Goal: Task Accomplishment & Management: Use online tool/utility

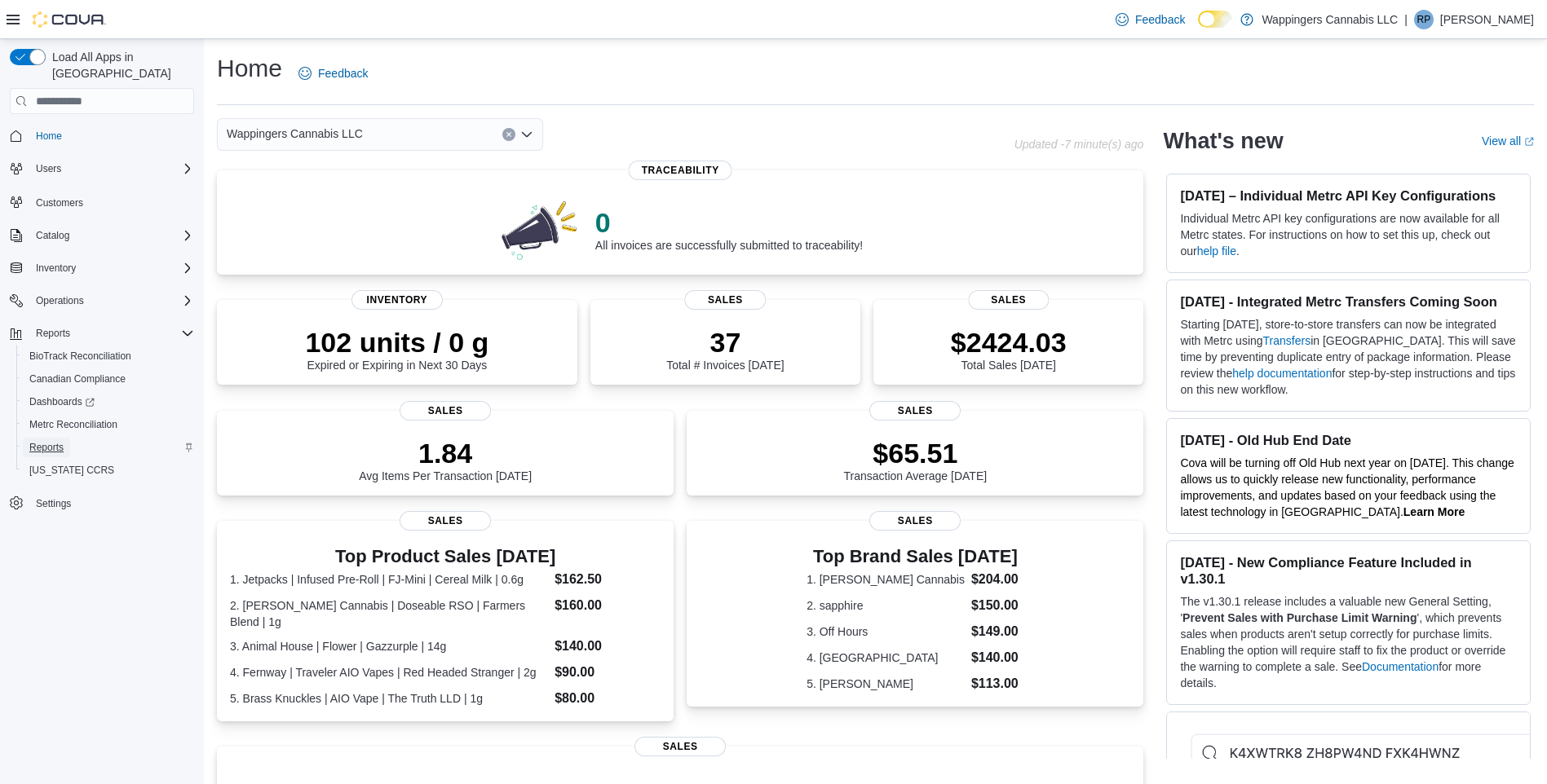
click at [43, 441] on span "Reports" at bounding box center [47, 447] width 34 height 13
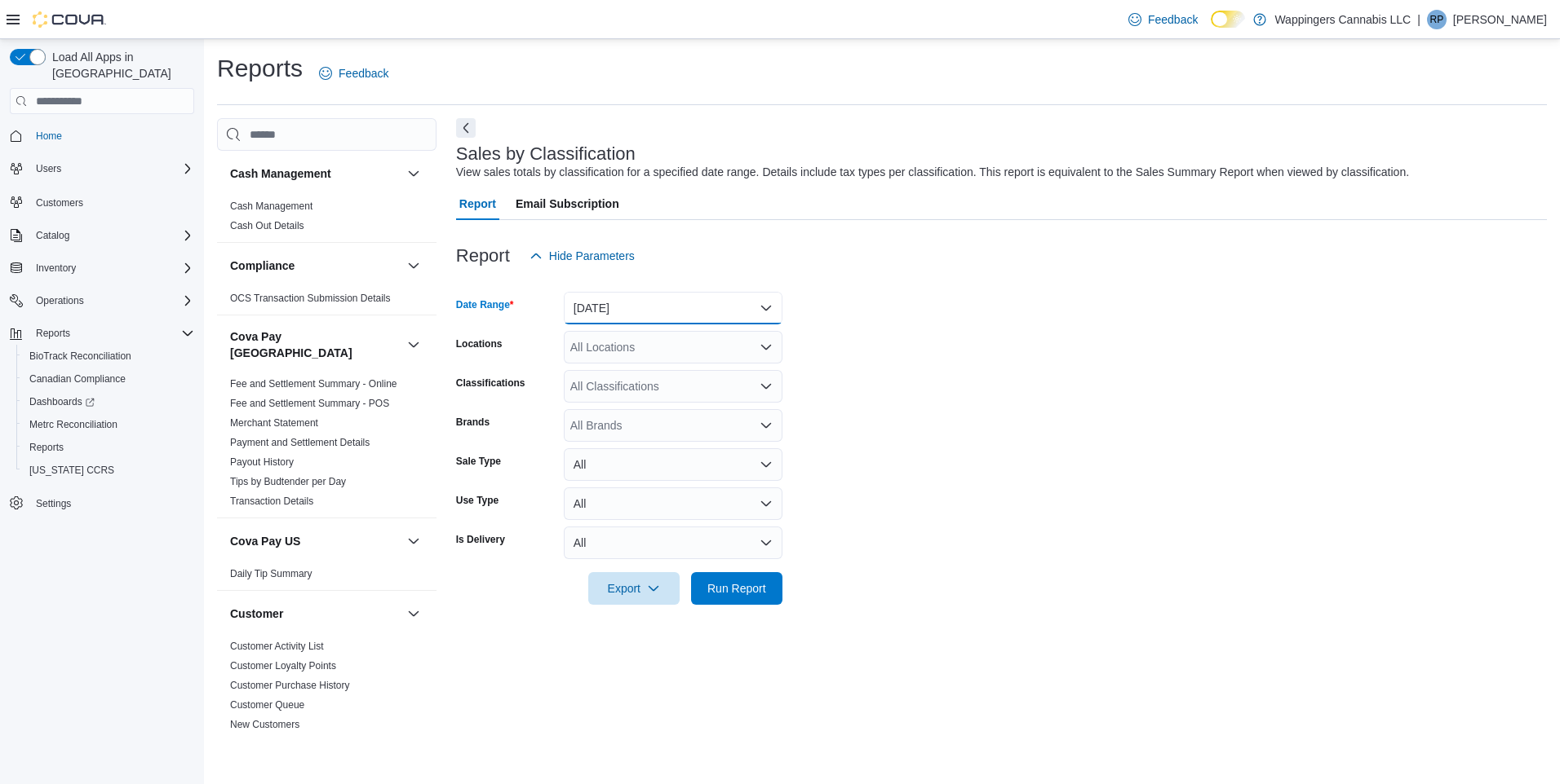
click at [728, 306] on button "[DATE]" at bounding box center [672, 308] width 219 height 32
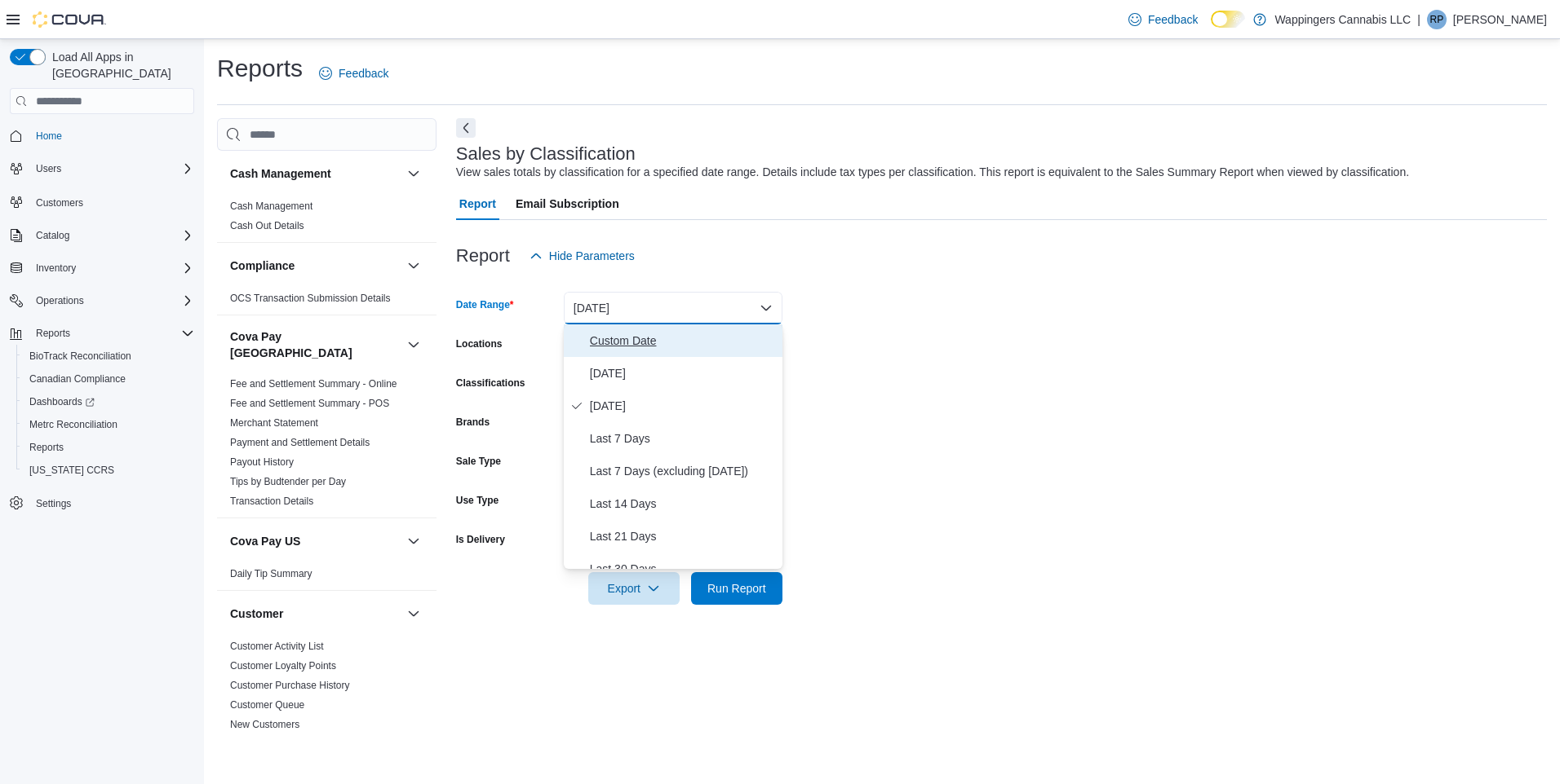
click at [641, 333] on span "Custom Date" at bounding box center [683, 341] width 186 height 20
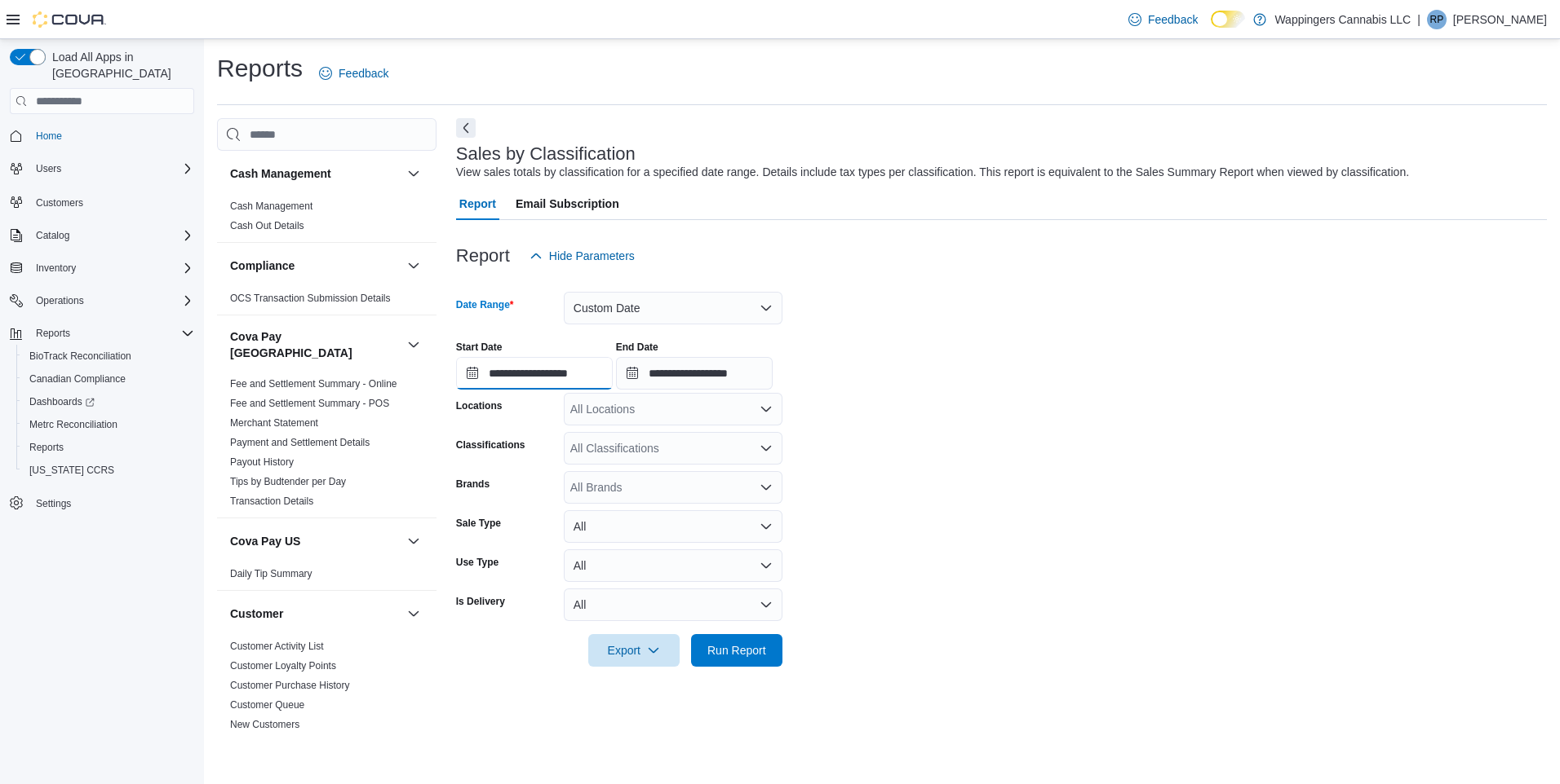
click at [472, 369] on input "**********" at bounding box center [534, 373] width 157 height 32
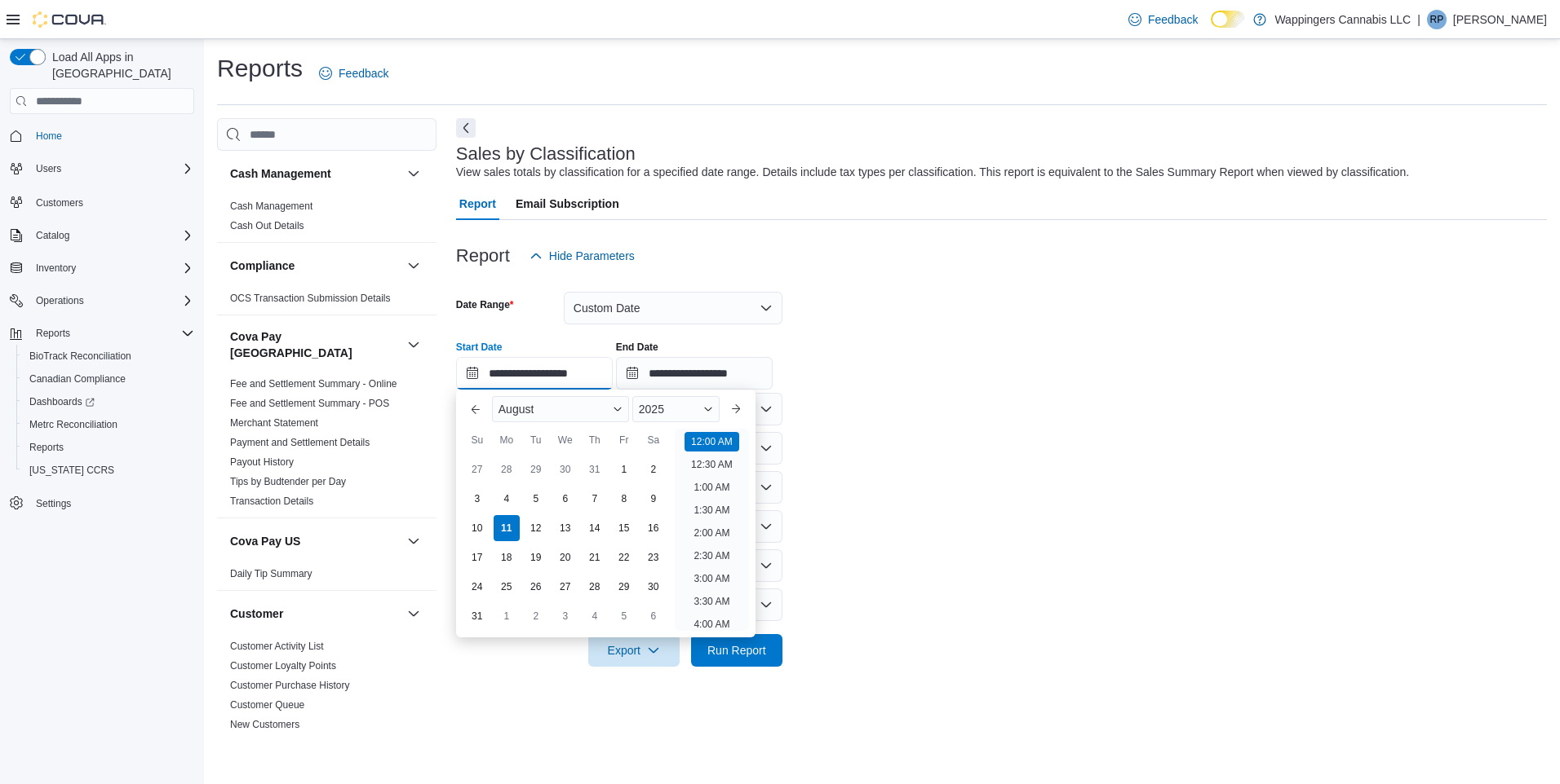
scroll to position [50, 0]
click at [471, 398] on button "Previous Month" at bounding box center [475, 409] width 26 height 26
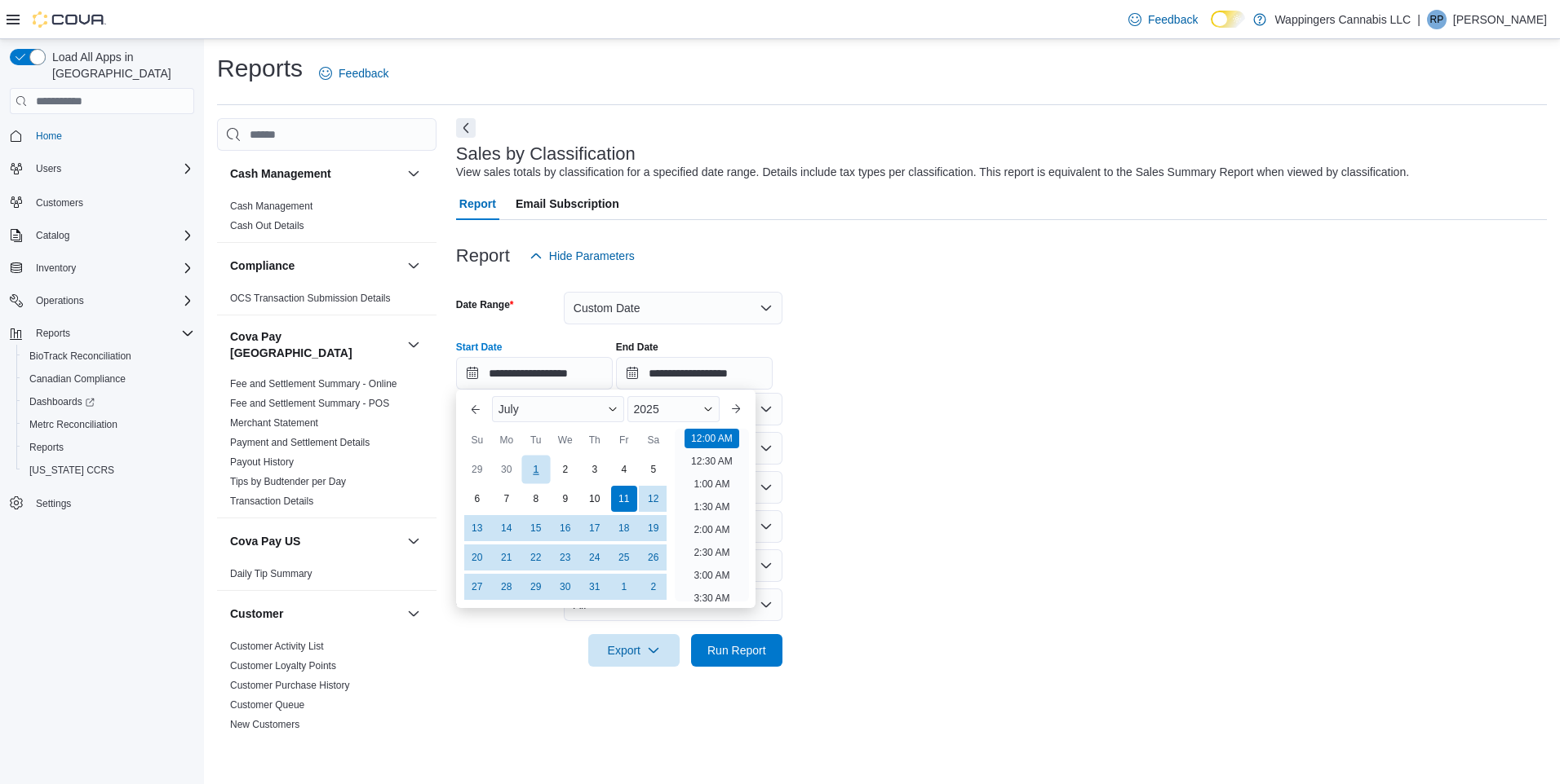
click at [529, 460] on div "1" at bounding box center [535, 469] width 29 height 29
type input "**********"
click at [955, 512] on form "**********" at bounding box center [1001, 469] width 1090 height 395
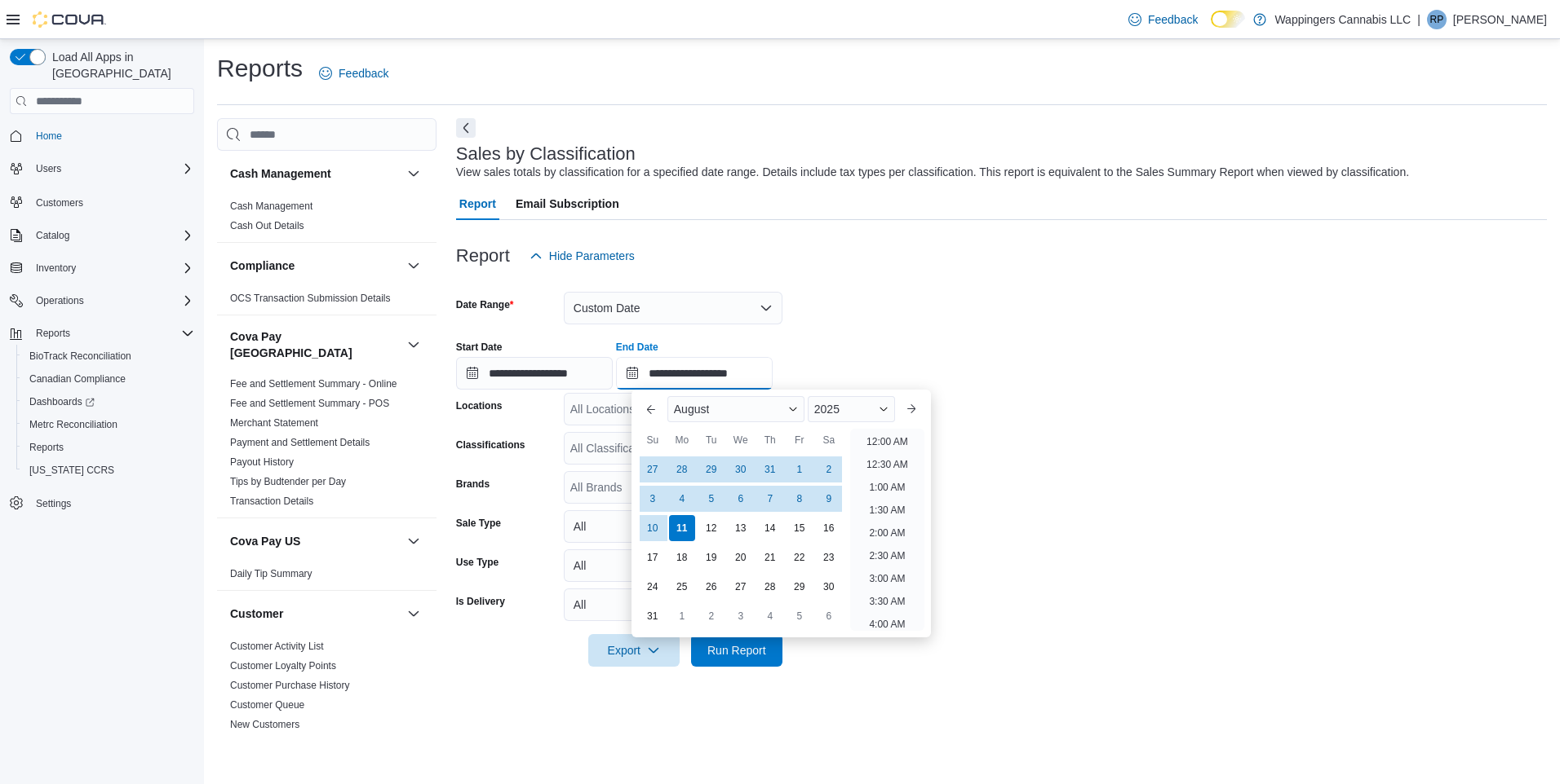
click at [639, 372] on input "**********" at bounding box center [695, 373] width 157 height 32
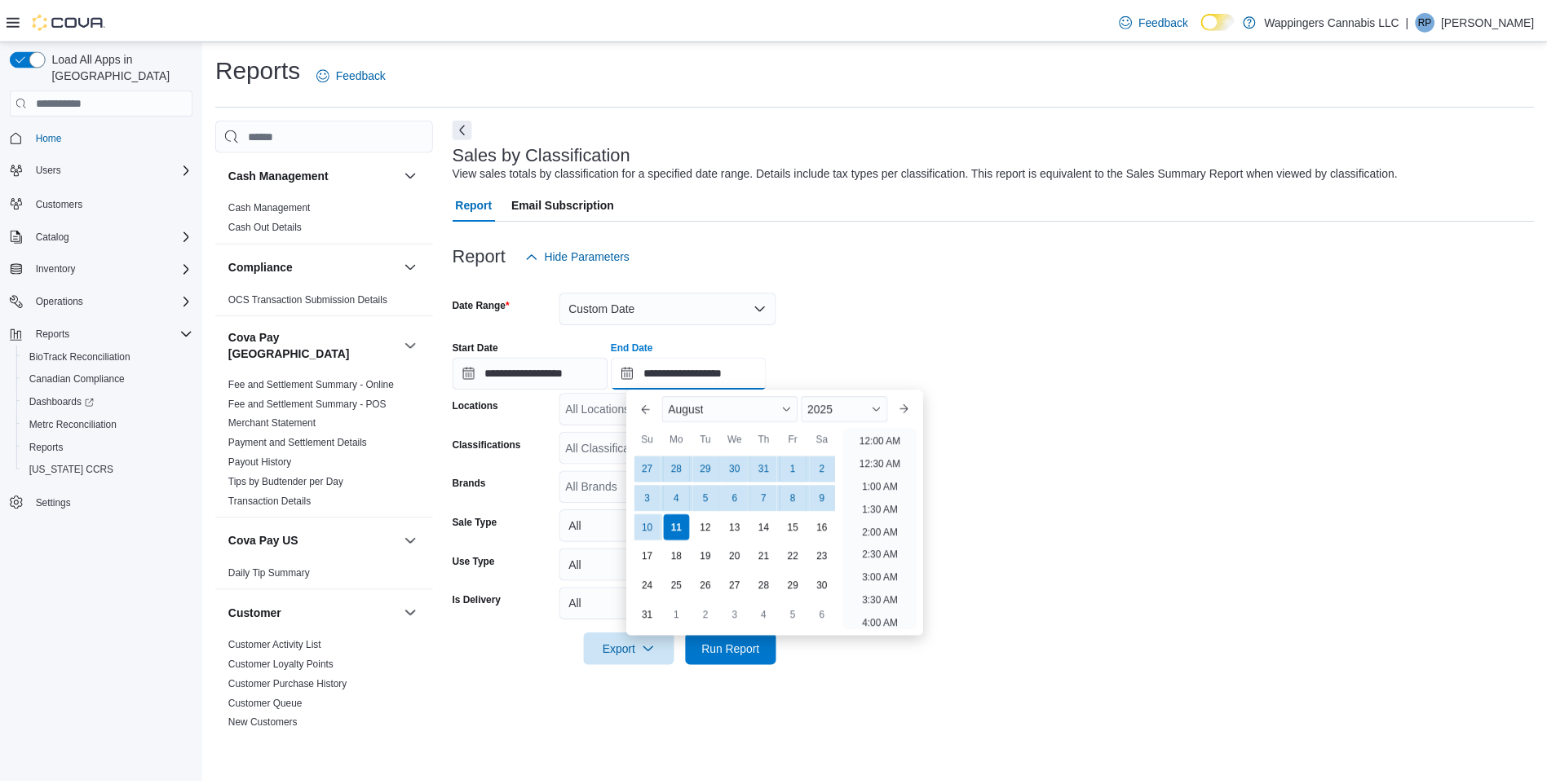
scroll to position [896, 0]
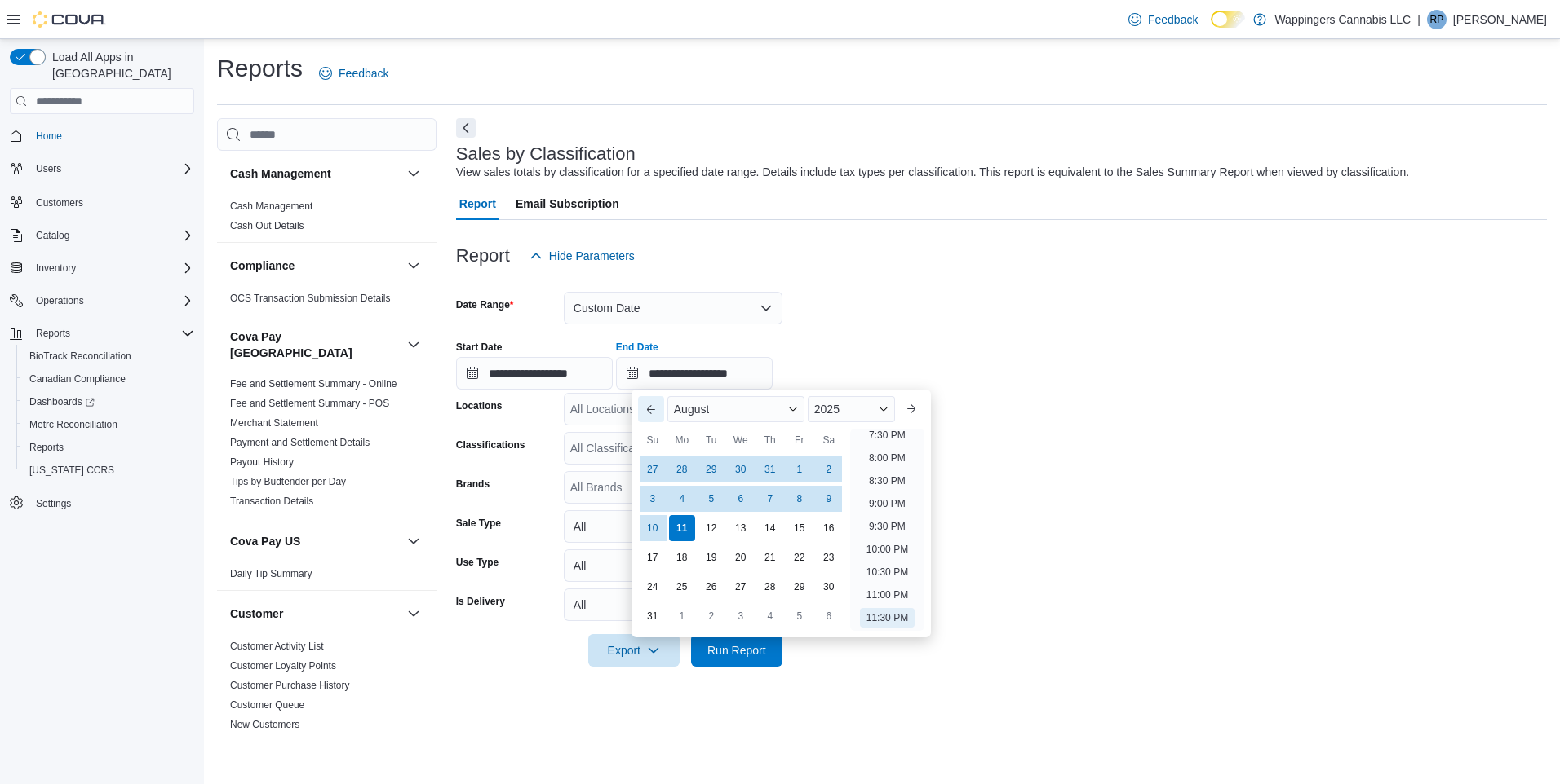
click at [649, 408] on button "Previous Month" at bounding box center [650, 409] width 26 height 26
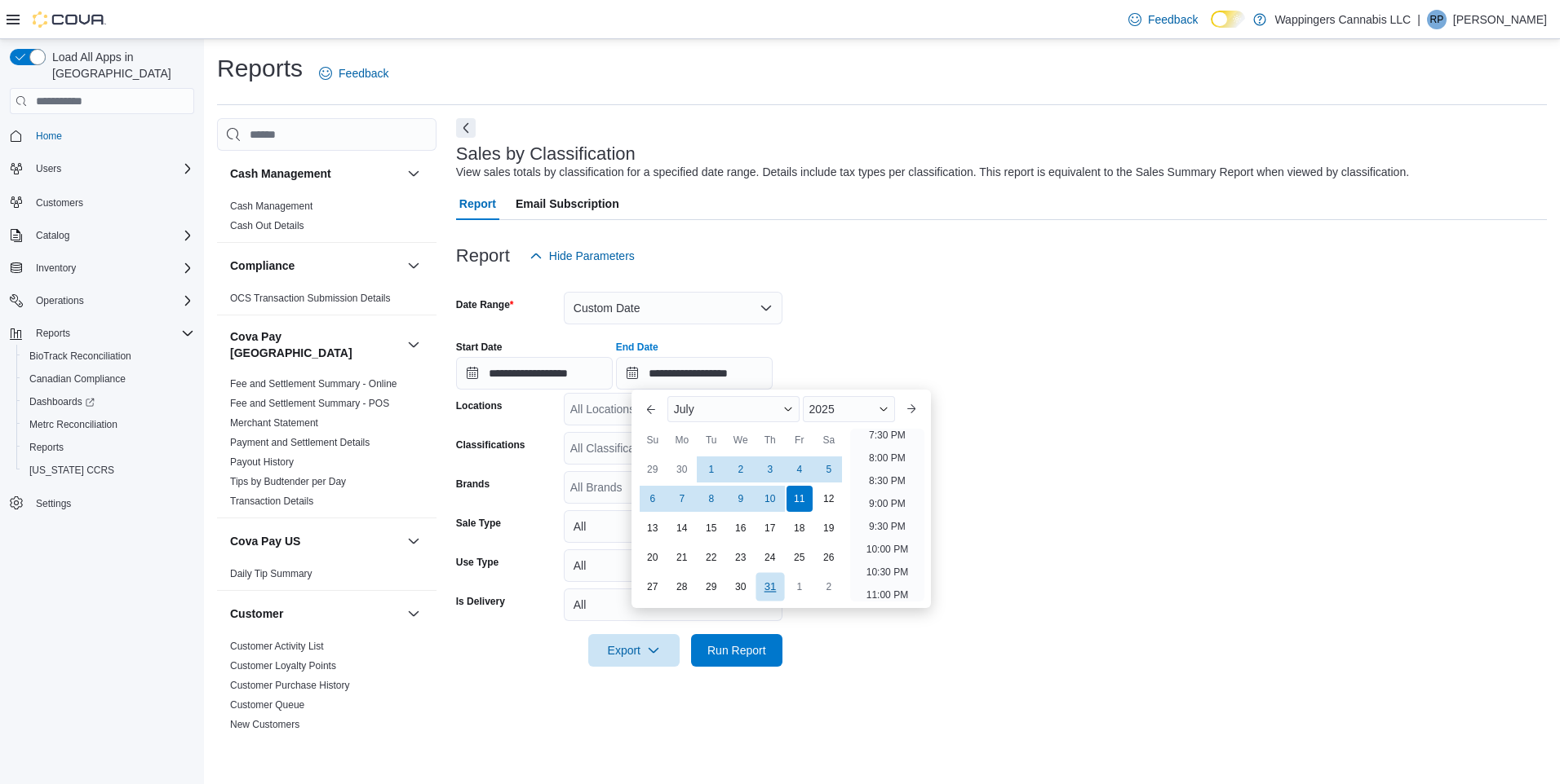
click at [766, 589] on div "31" at bounding box center [770, 586] width 29 height 29
type input "**********"
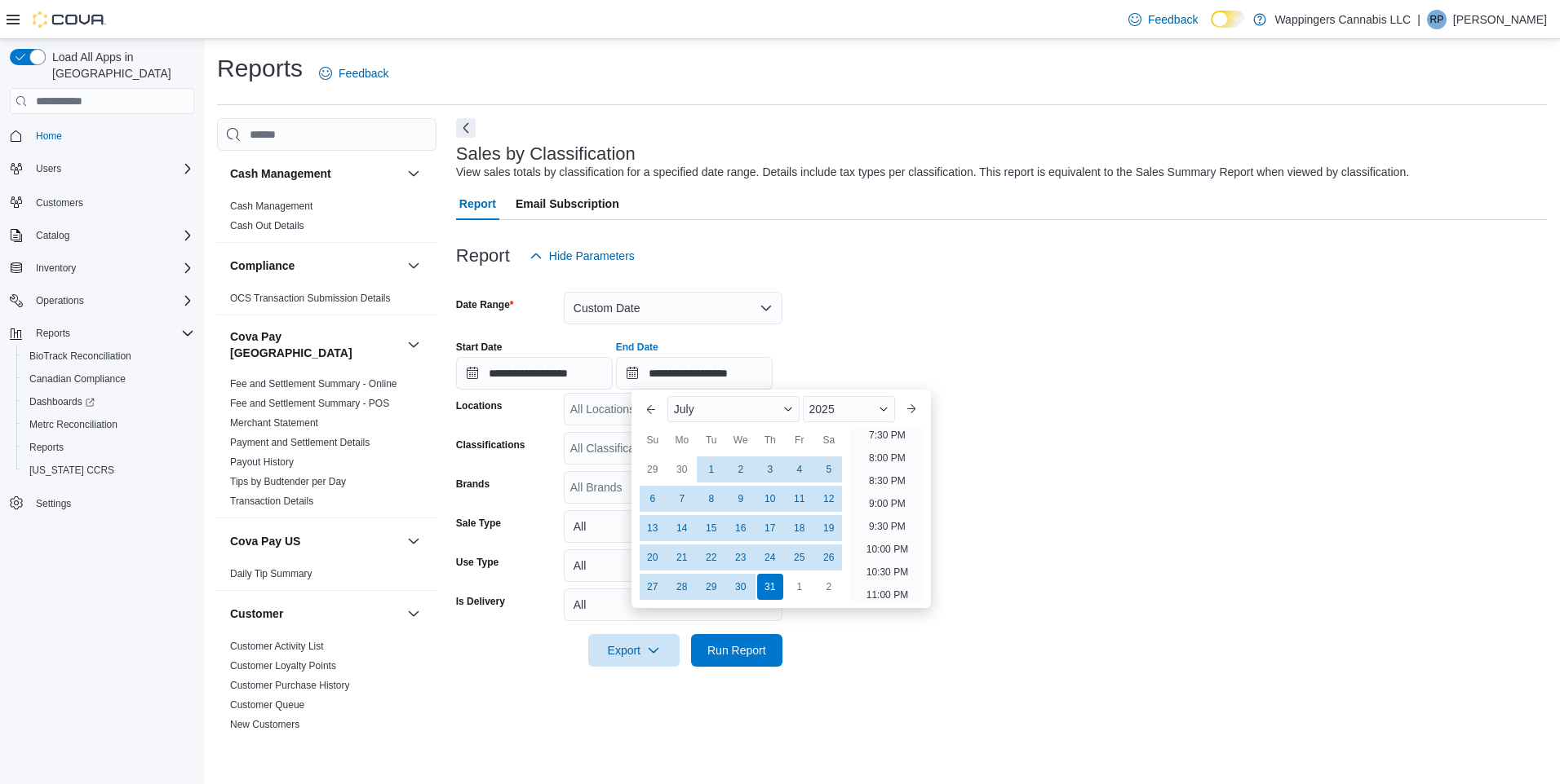
click at [1140, 599] on form "**********" at bounding box center [1001, 469] width 1090 height 395
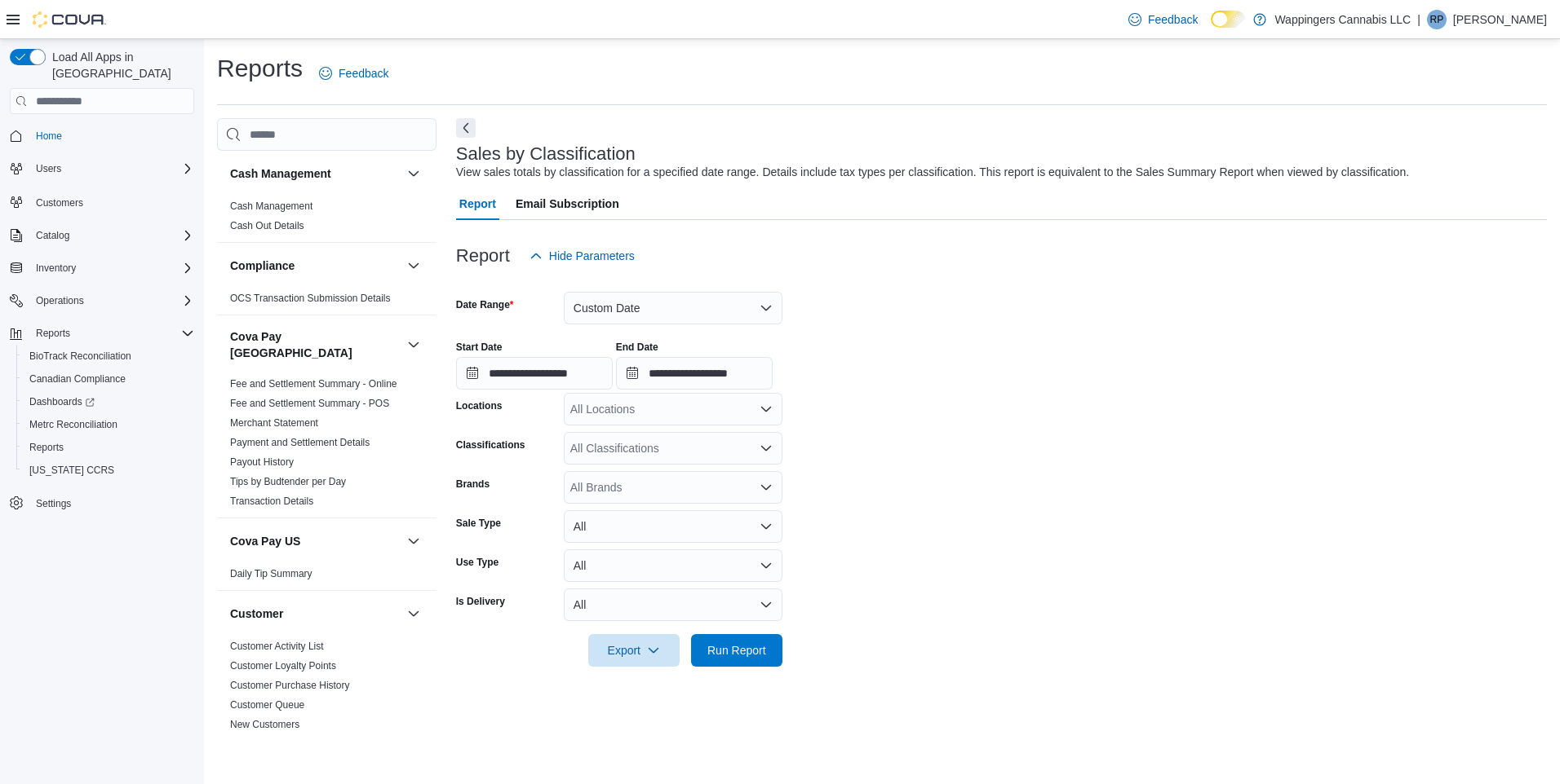
click at [764, 445] on icon "Open list of options" at bounding box center [766, 448] width 13 height 13
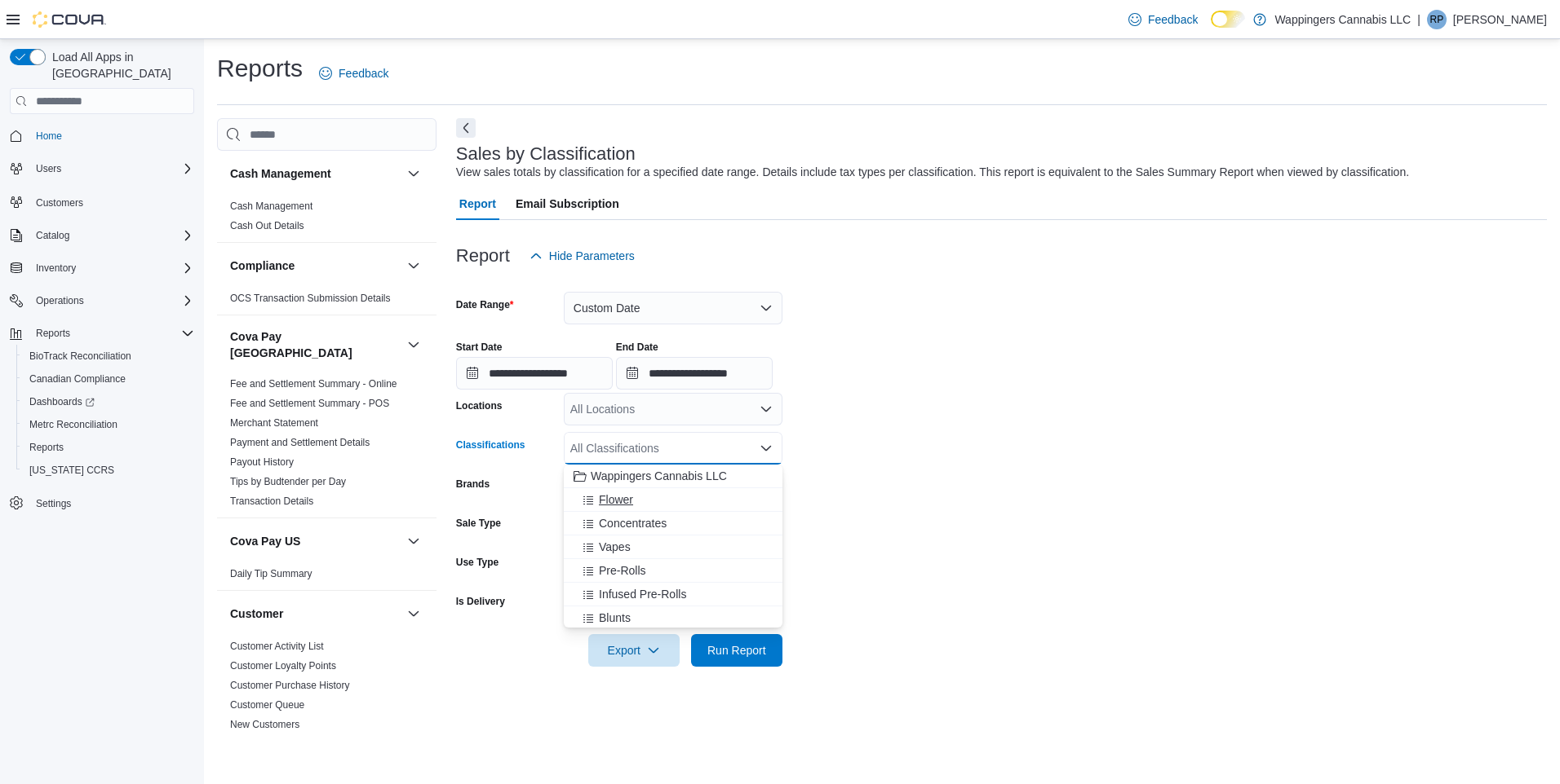
click at [659, 503] on div "Flower" at bounding box center [672, 500] width 199 height 16
click at [655, 505] on span "Concentrates" at bounding box center [632, 500] width 67 height 16
click at [648, 505] on div "Vapes" at bounding box center [657, 500] width 168 height 16
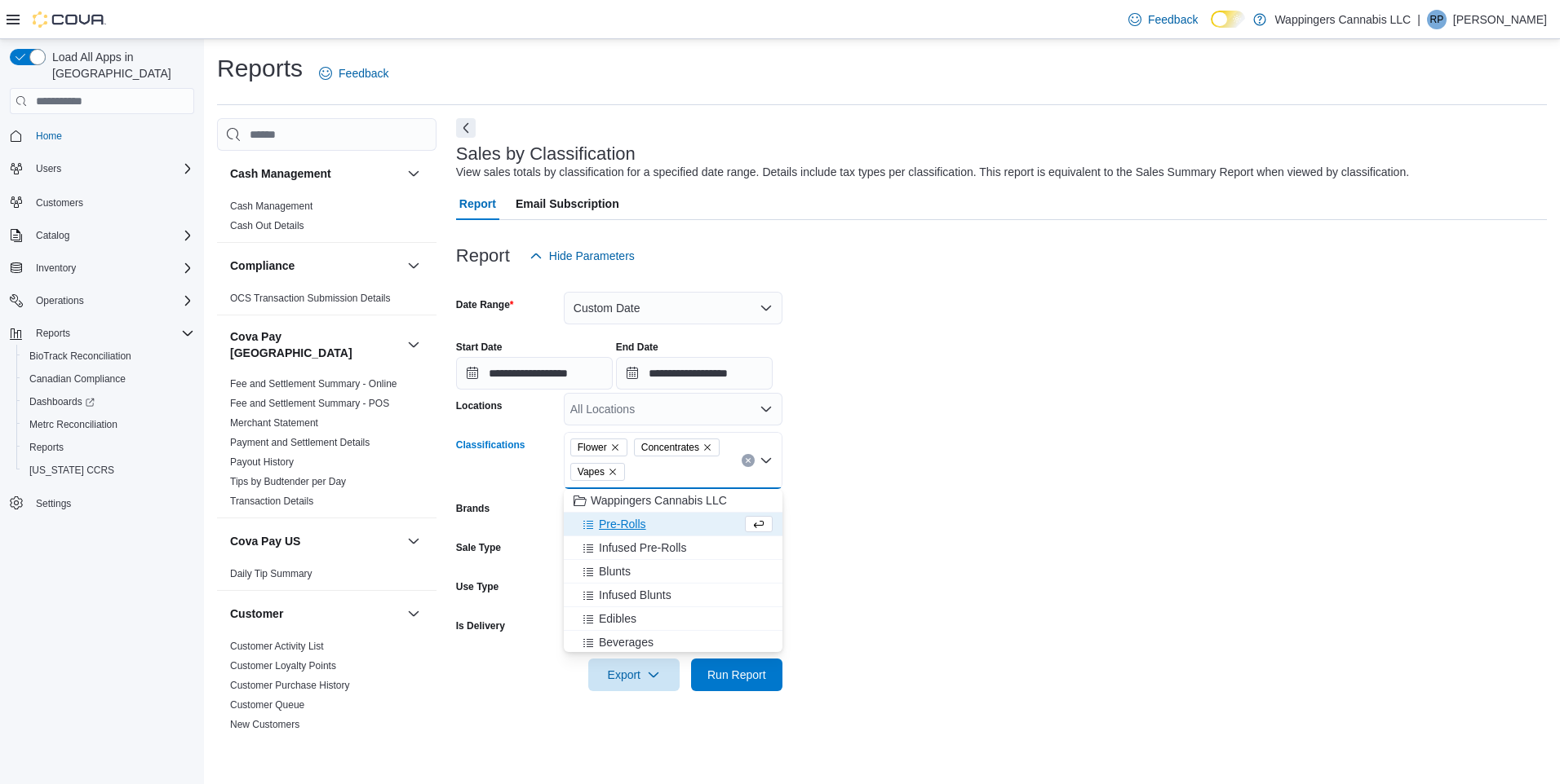
click at [633, 529] on span "Pre-Rolls" at bounding box center [622, 524] width 48 height 16
click at [630, 525] on span "Infused Pre-Rolls" at bounding box center [641, 524] width 87 height 16
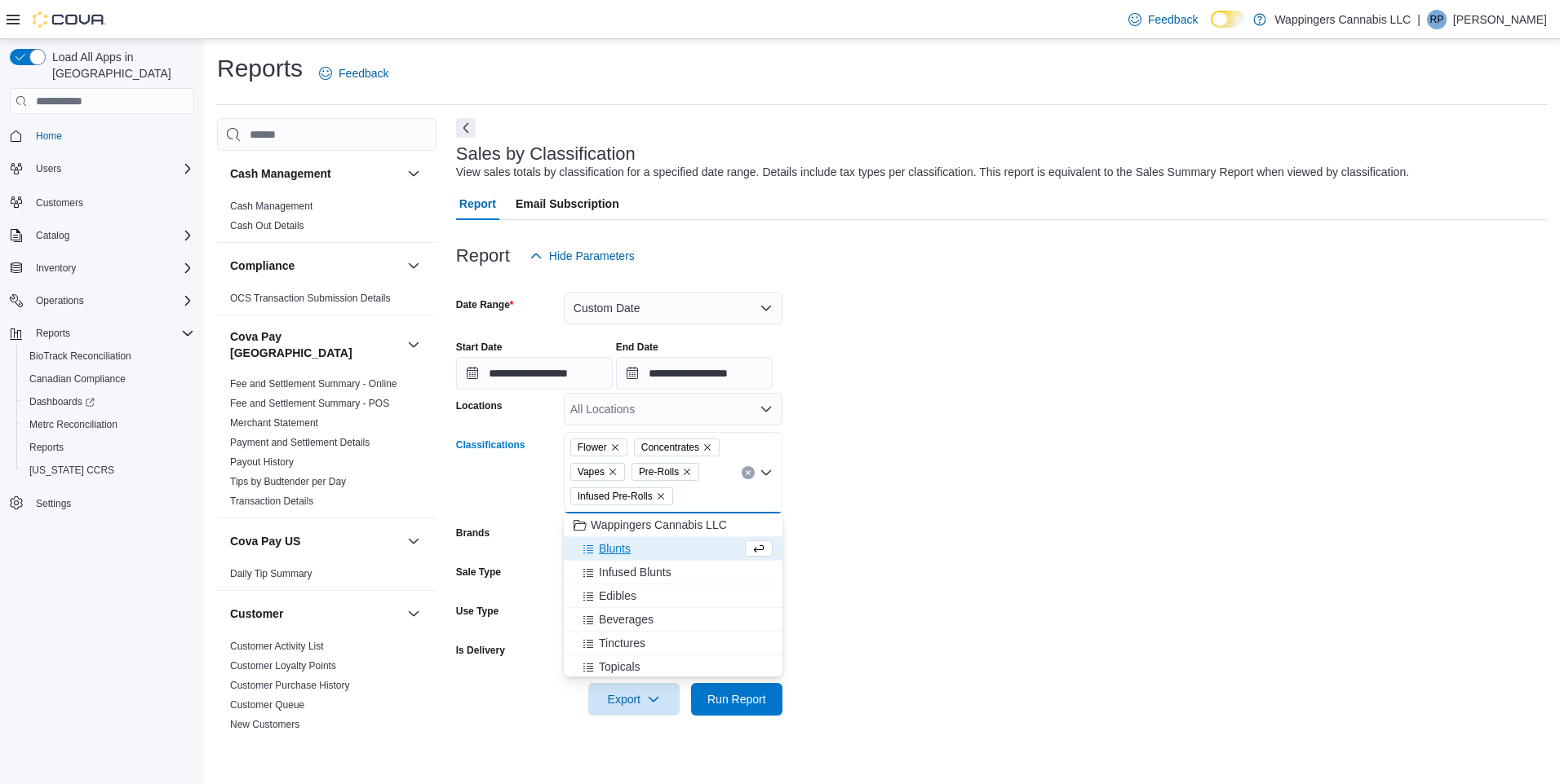
click at [619, 549] on span "Blunts" at bounding box center [614, 548] width 31 height 16
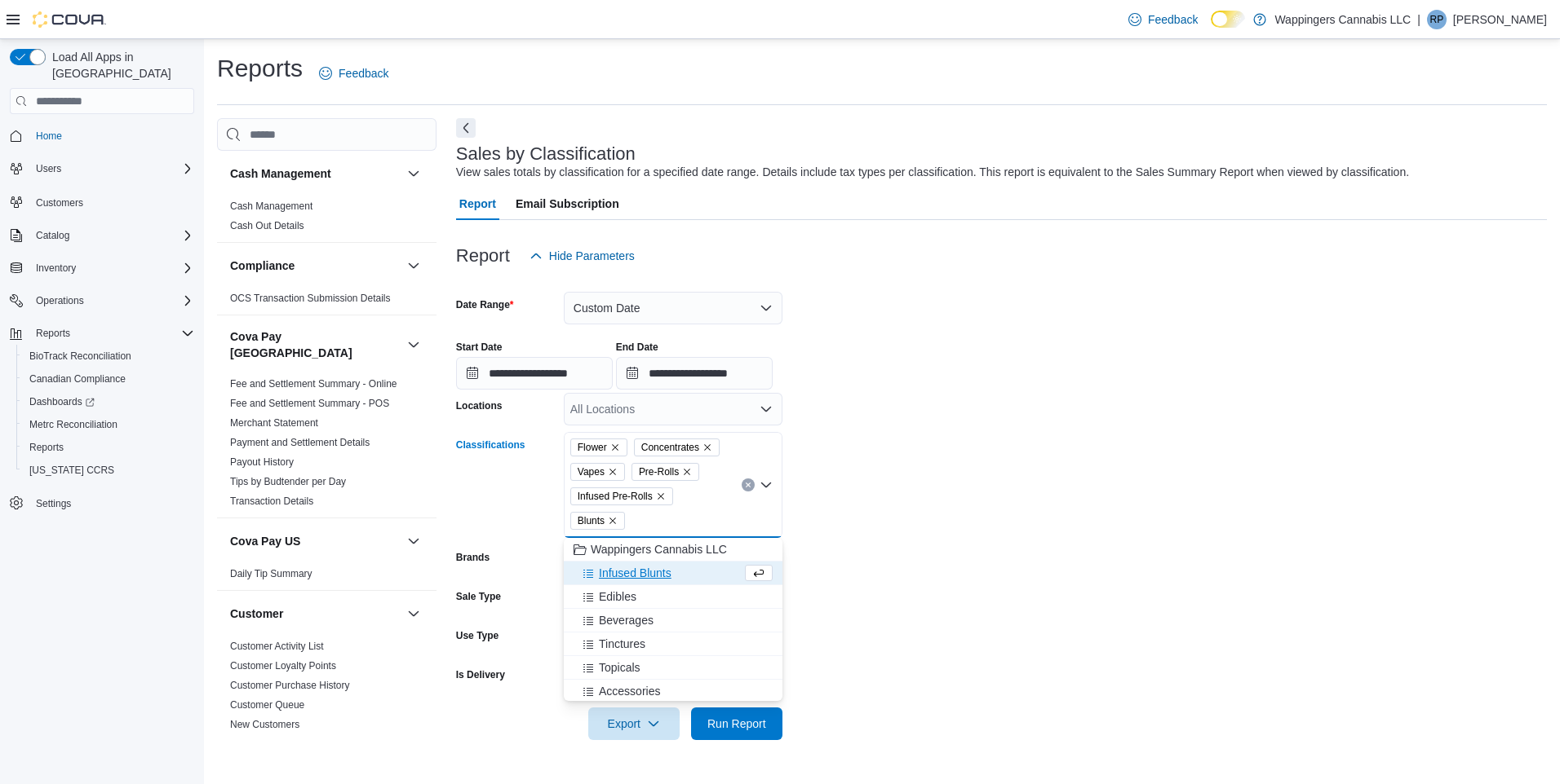
click at [623, 575] on span "Infused Blunts" at bounding box center [634, 573] width 73 height 16
click at [615, 576] on span "Edibles" at bounding box center [617, 573] width 38 height 16
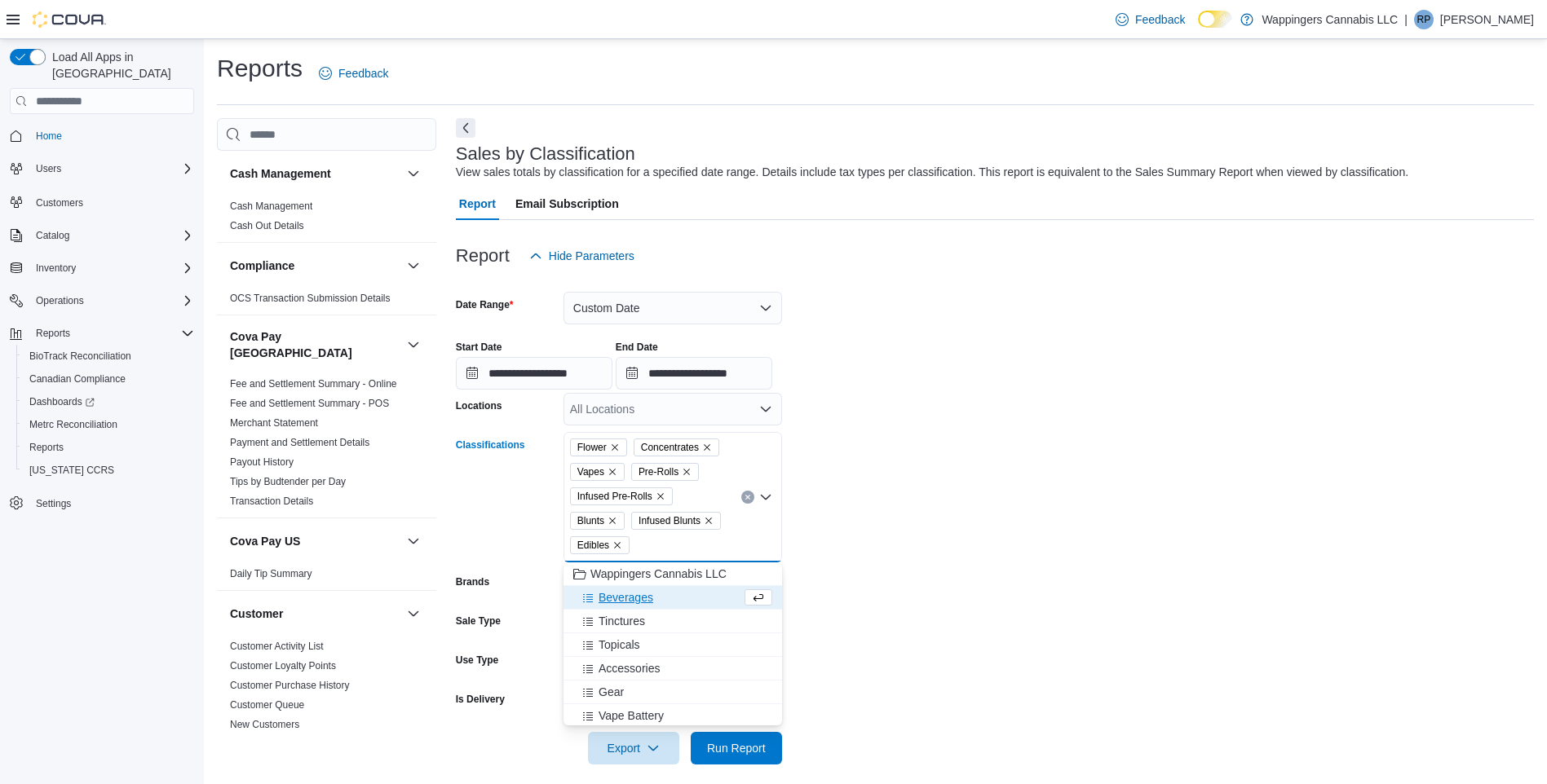
click at [610, 598] on span "Beverages" at bounding box center [625, 598] width 55 height 16
click at [613, 596] on span "Tinctures" at bounding box center [621, 598] width 47 height 16
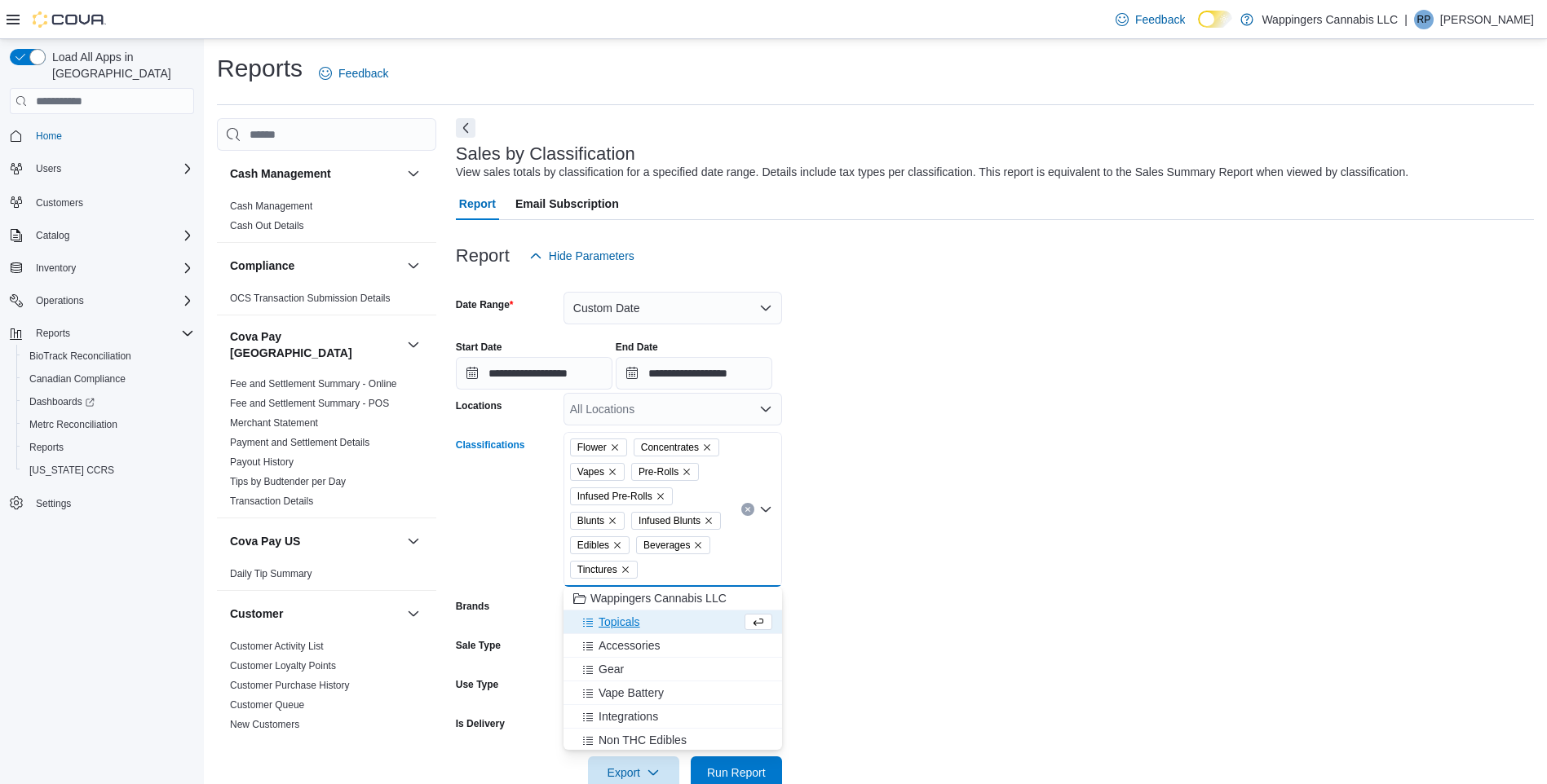
click at [610, 622] on span "Topicals" at bounding box center [619, 622] width 41 height 16
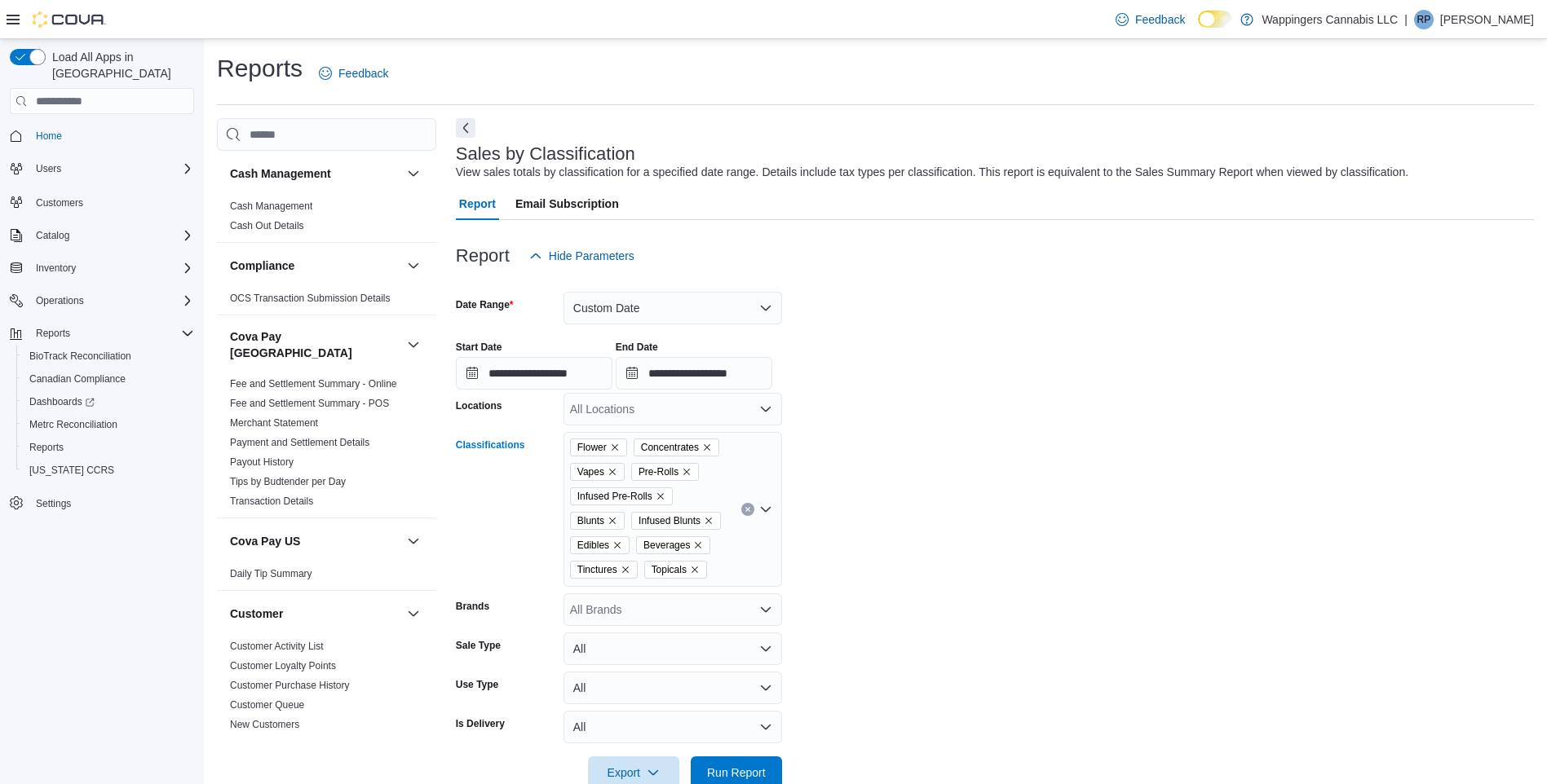
scroll to position [38, 0]
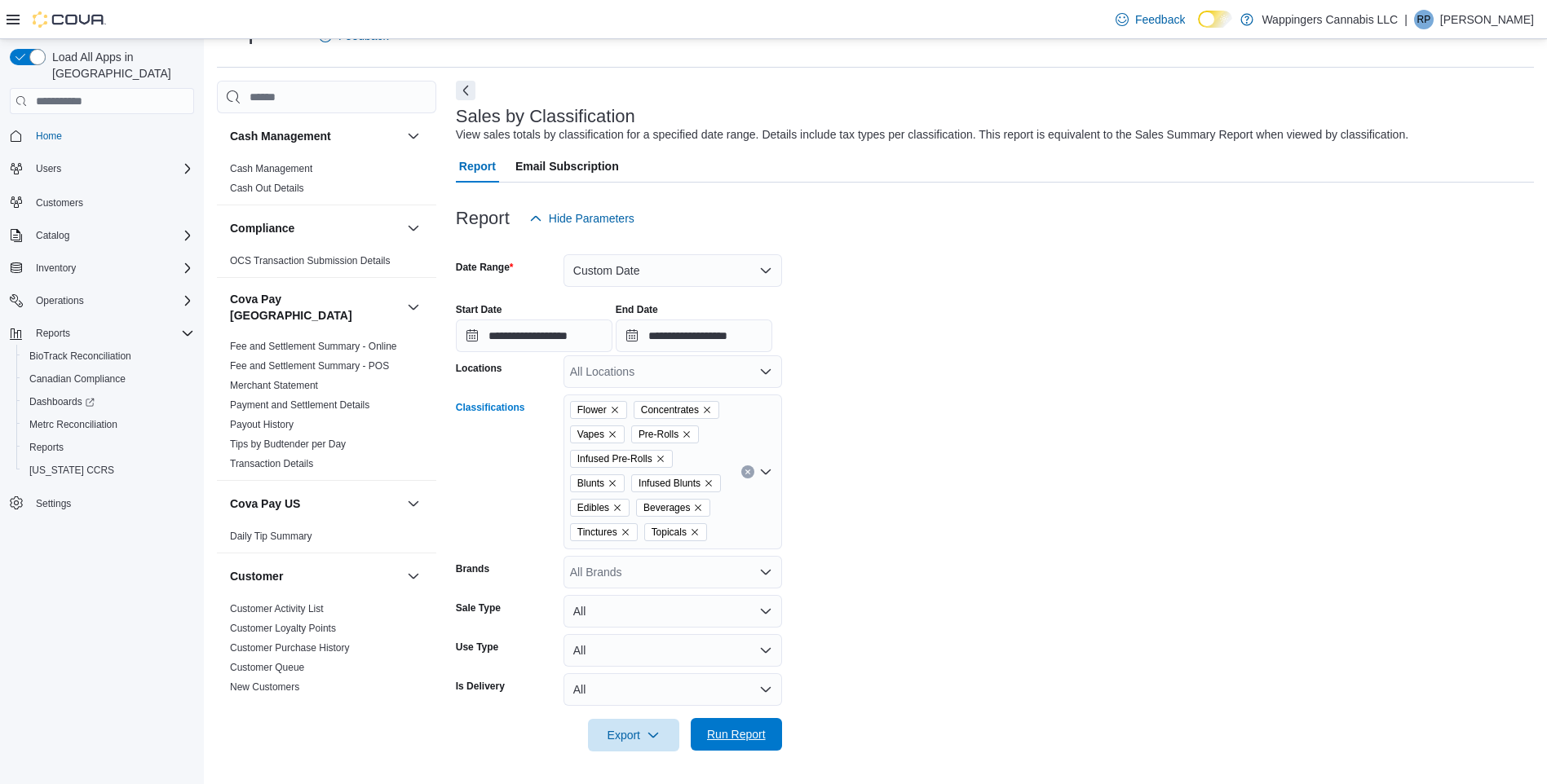
click at [746, 729] on span "Run Report" at bounding box center [736, 735] width 58 height 16
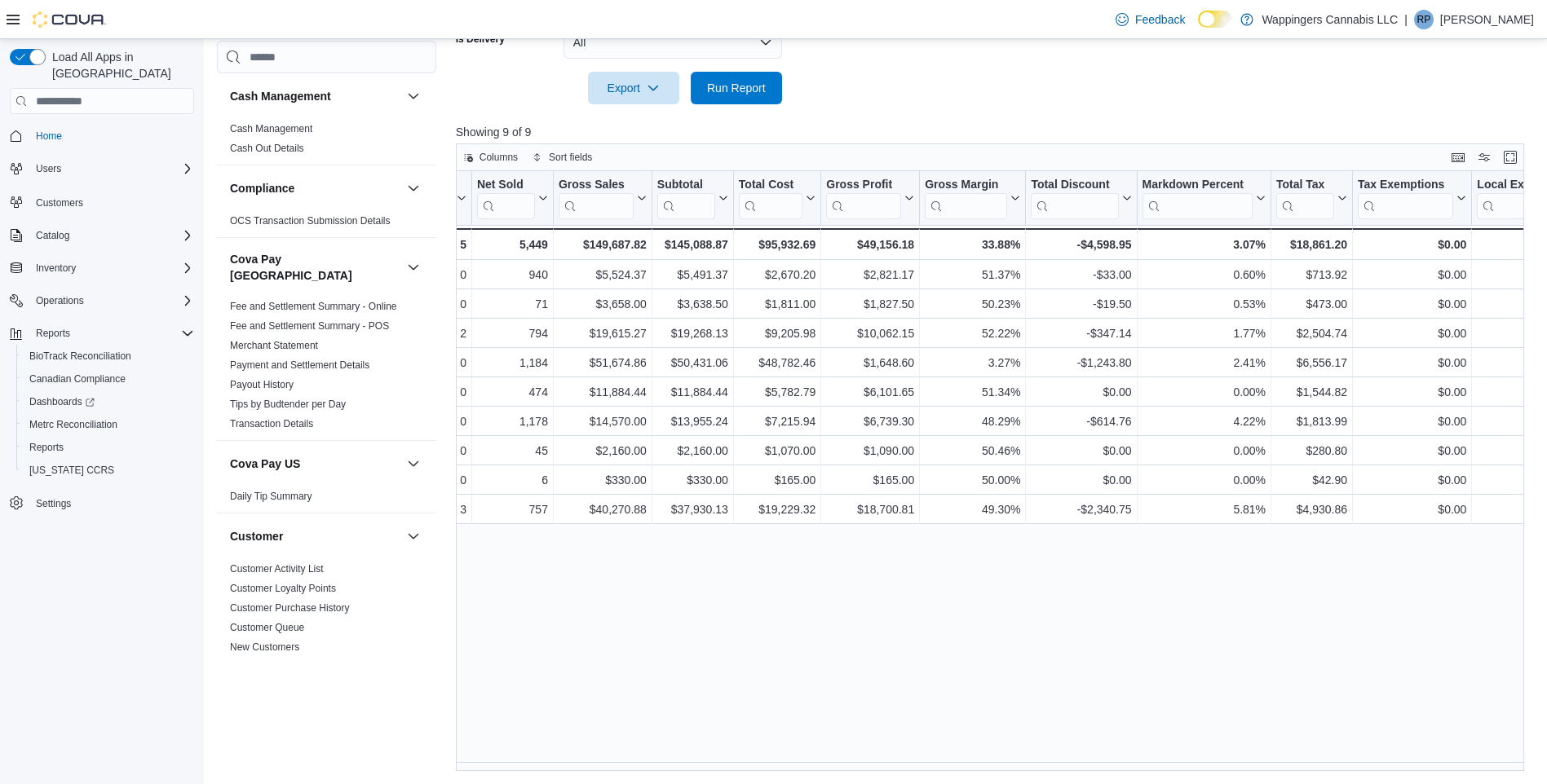
scroll to position [0, 320]
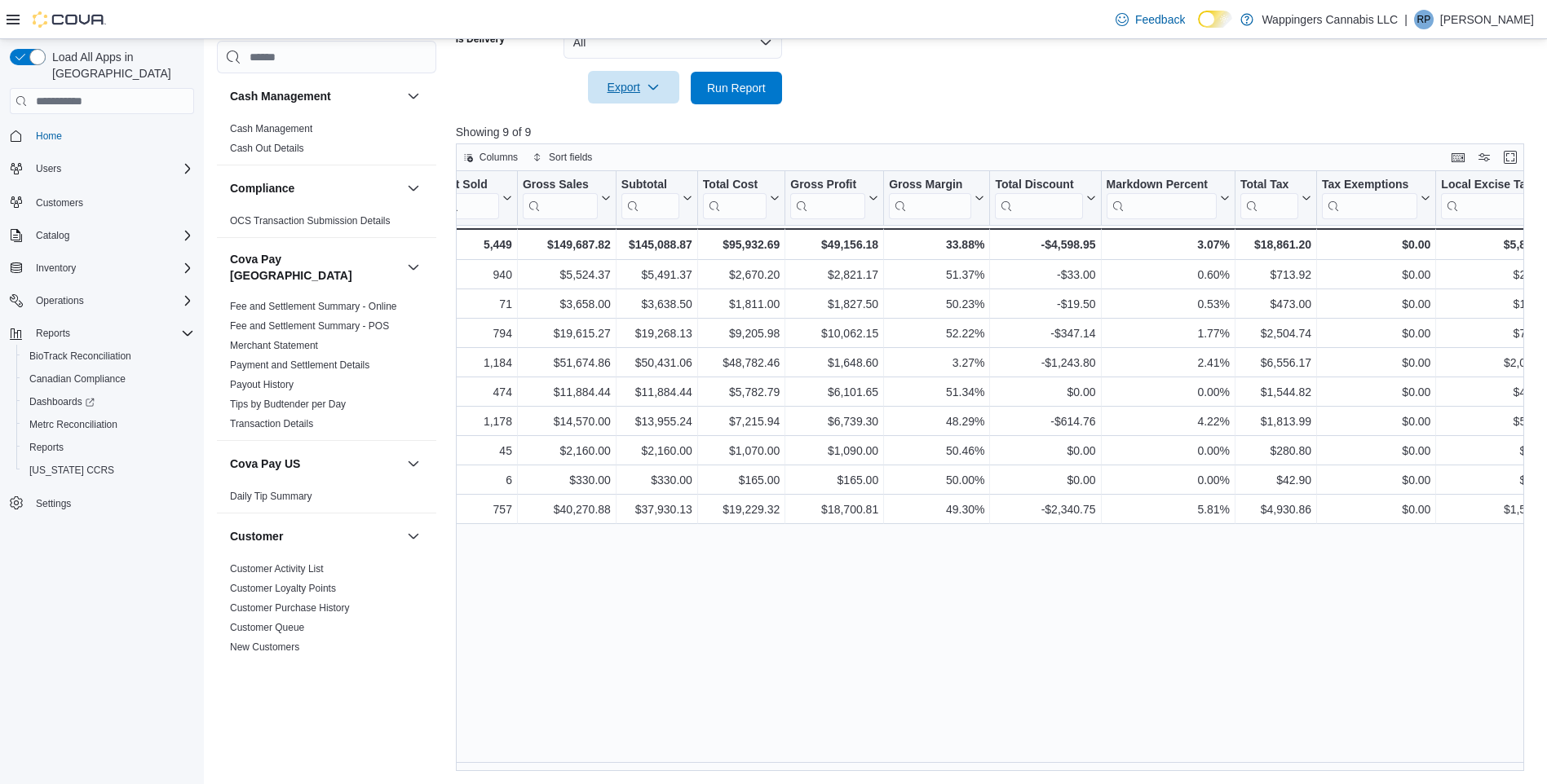
drag, startPoint x: 631, startPoint y: 76, endPoint x: 629, endPoint y: 87, distance: 11.2
click at [633, 76] on span "Export" at bounding box center [634, 87] width 72 height 32
click at [607, 119] on span "Export to Excel" at bounding box center [636, 120] width 74 height 13
